Goal: Information Seeking & Learning: Understand process/instructions

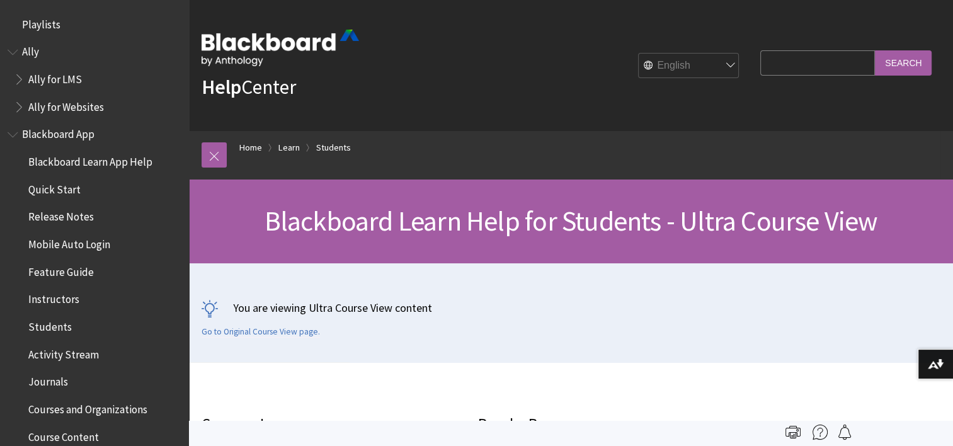
scroll to position [1461, 0]
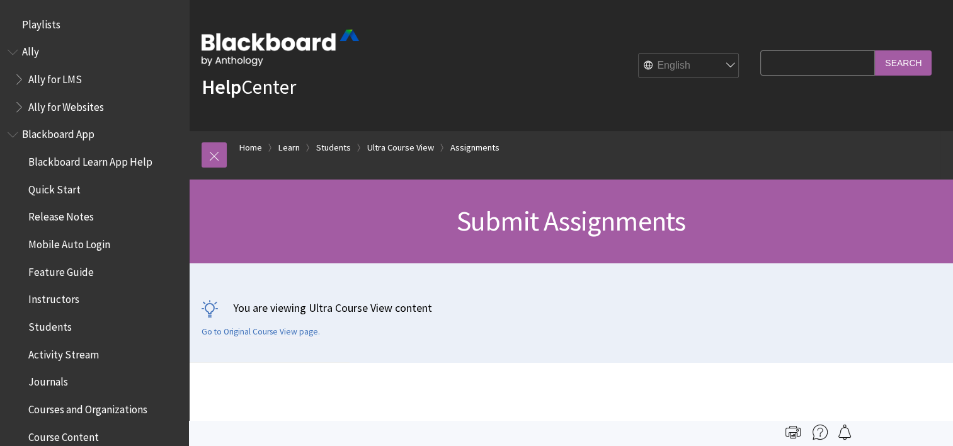
scroll to position [1739, 0]
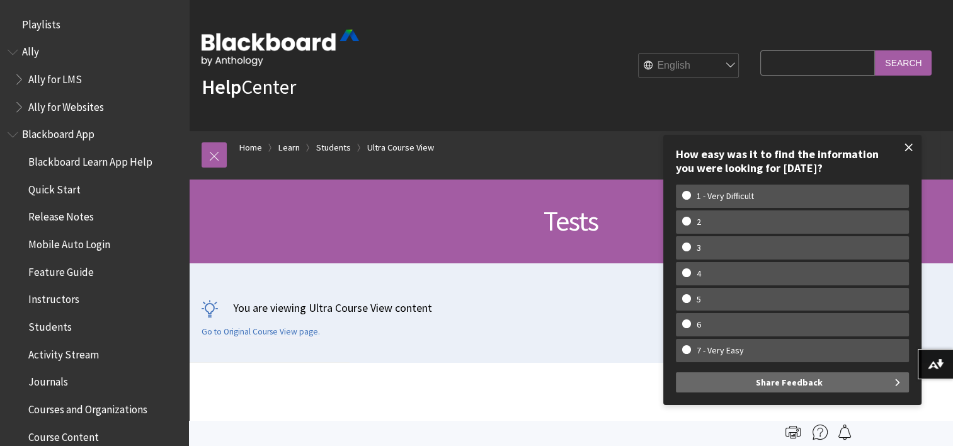
click at [910, 149] on span at bounding box center [909, 147] width 26 height 26
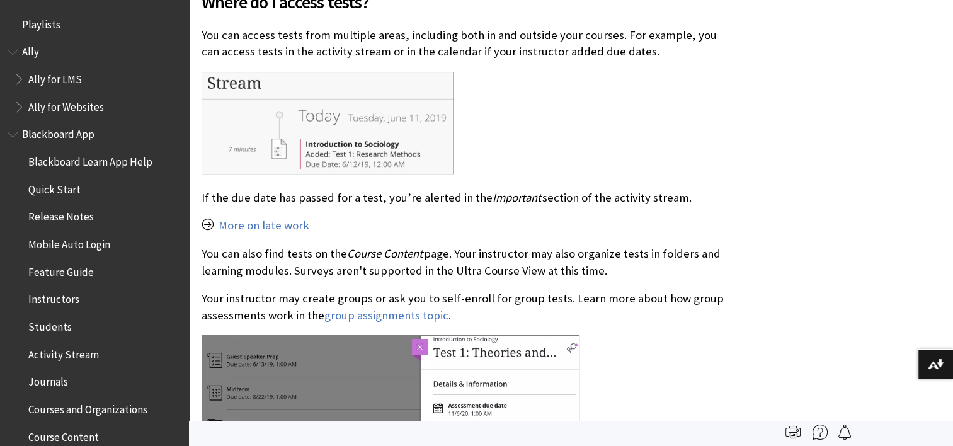
scroll to position [1134, 0]
